Goal: Navigation & Orientation: Find specific page/section

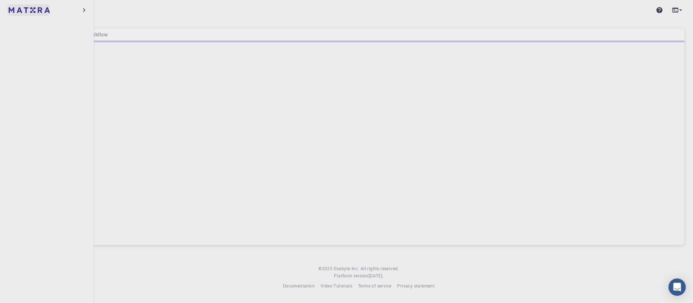
click at [16, 11] on img at bounding box center [14, 9] width 10 height 7
click at [84, 10] on icon "button" at bounding box center [84, 10] width 8 height 8
